Goal: Information Seeking & Learning: Learn about a topic

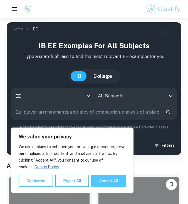
click at [104, 182] on button "Accept All" at bounding box center [108, 181] width 35 height 12
checkbox input "true"
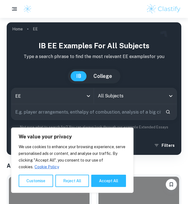
checkbox input "true"
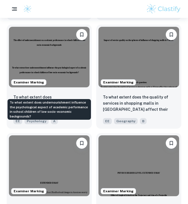
scroll to position [708, 0]
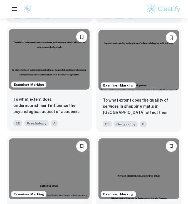
click at [64, 58] on img at bounding box center [49, 59] width 81 height 61
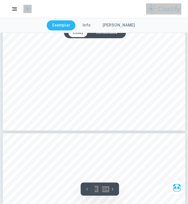
scroll to position [1539, 0]
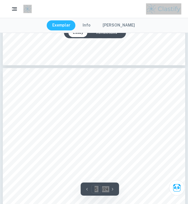
type input "4"
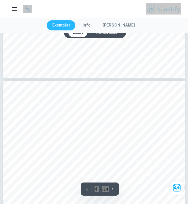
scroll to position [797, 0]
